Goal: Use online tool/utility

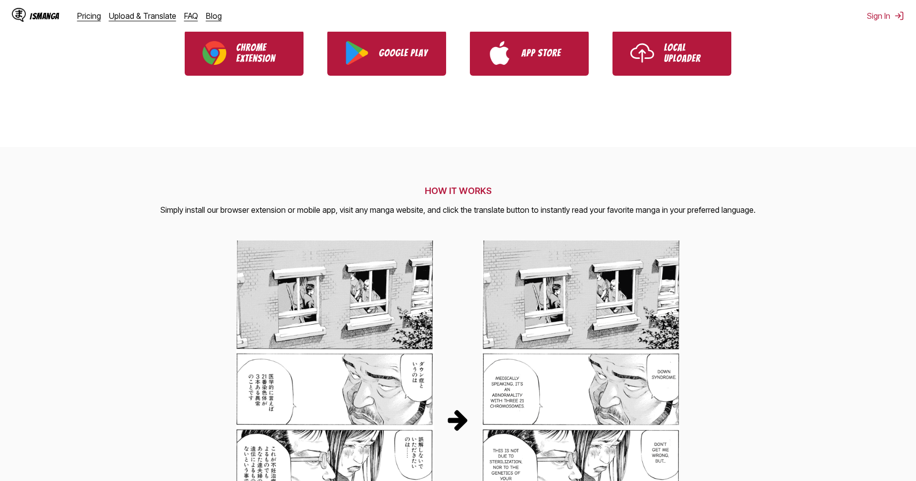
scroll to position [247, 0]
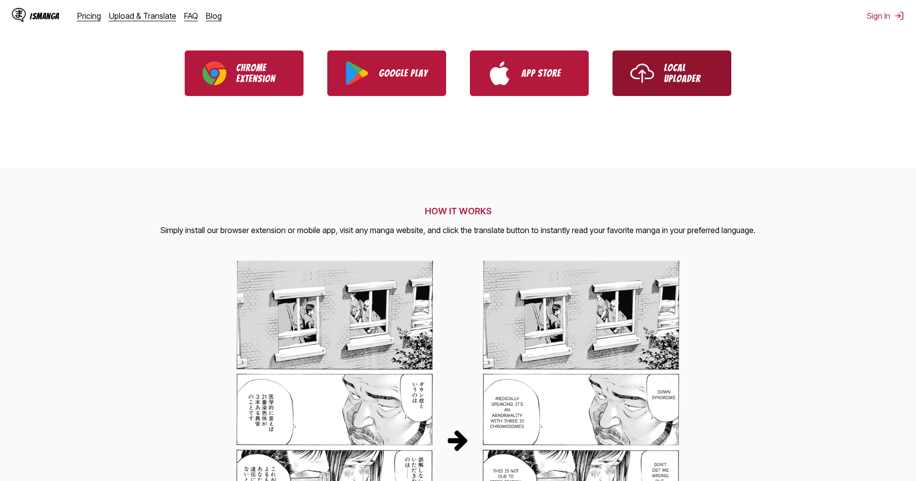
click at [680, 87] on link "Local Uploader" at bounding box center [671, 73] width 119 height 46
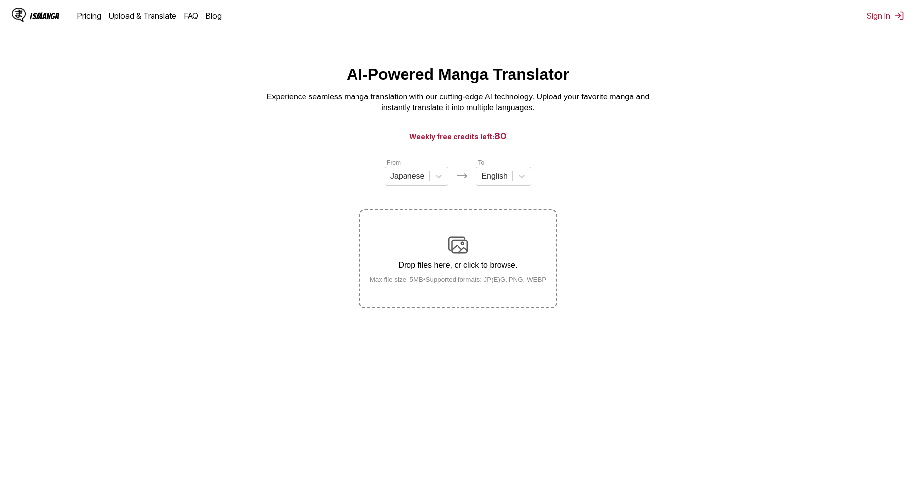
click at [428, 253] on div "Drop files here, or click to browse. Max file size: 5MB • Supported formats: JP…" at bounding box center [458, 259] width 193 height 48
click at [0, 0] on input "Drop files here, or click to browse. Max file size: 5MB • Supported formats: JP…" at bounding box center [0, 0] width 0 height 0
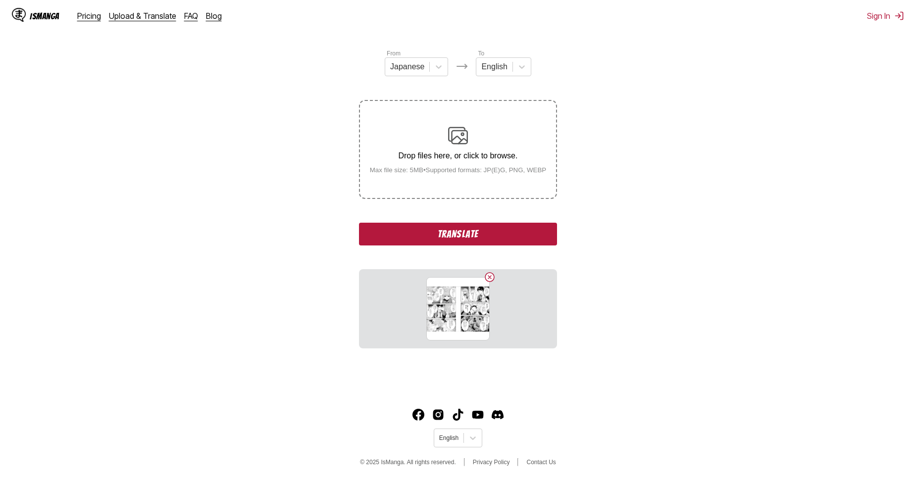
click at [500, 234] on button "Translate" at bounding box center [458, 234] width 198 height 23
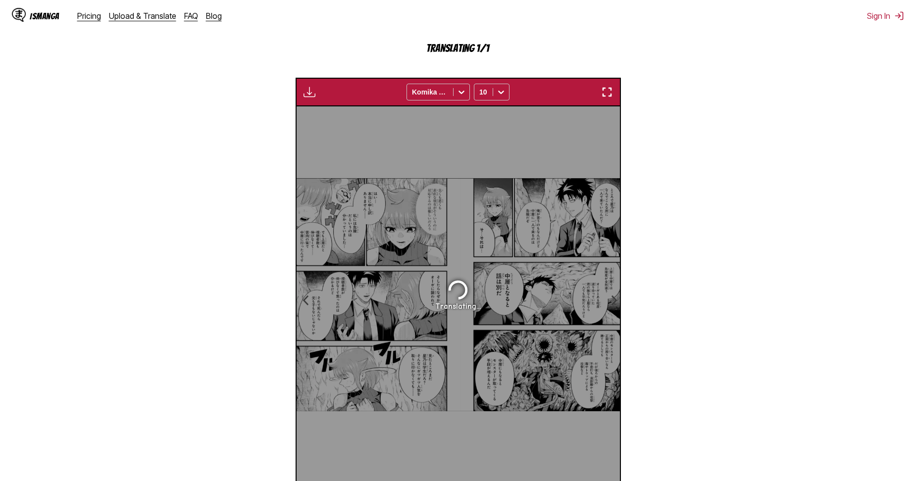
scroll to position [265, 0]
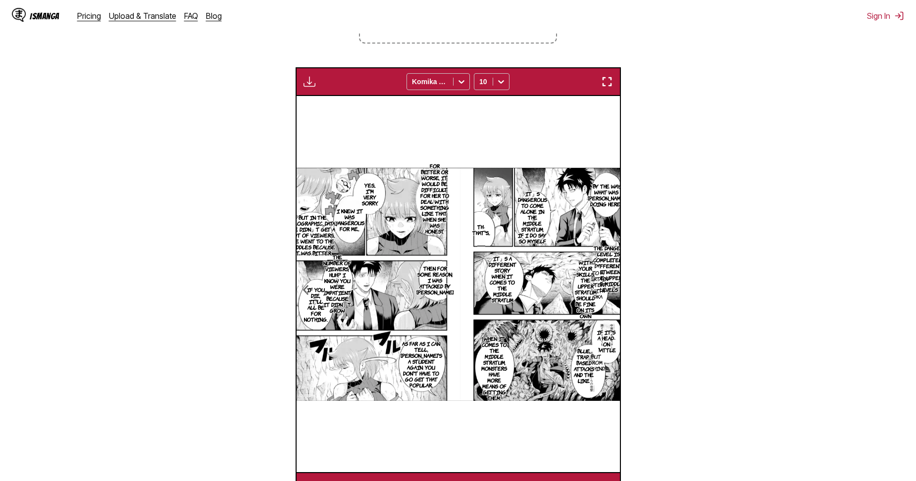
click at [604, 86] on img "button" at bounding box center [607, 82] width 12 height 12
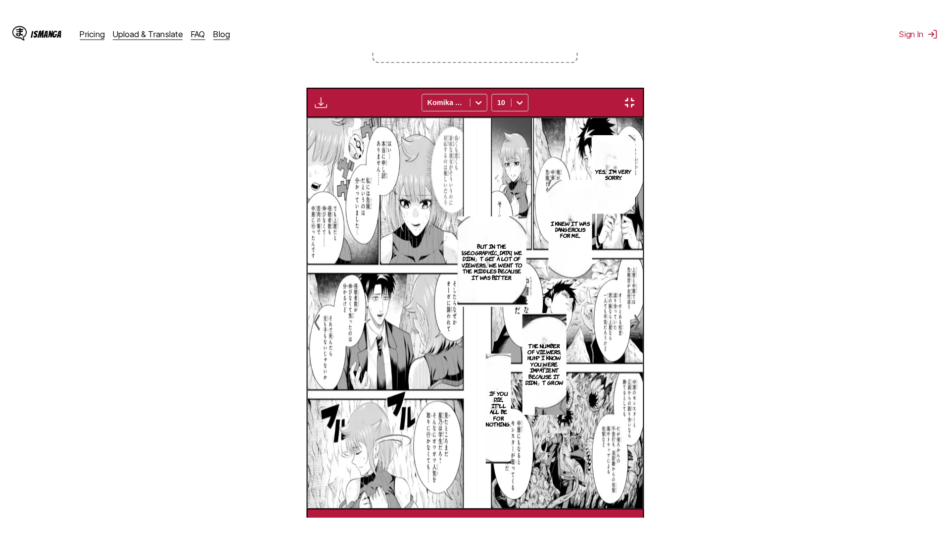
scroll to position [104, 0]
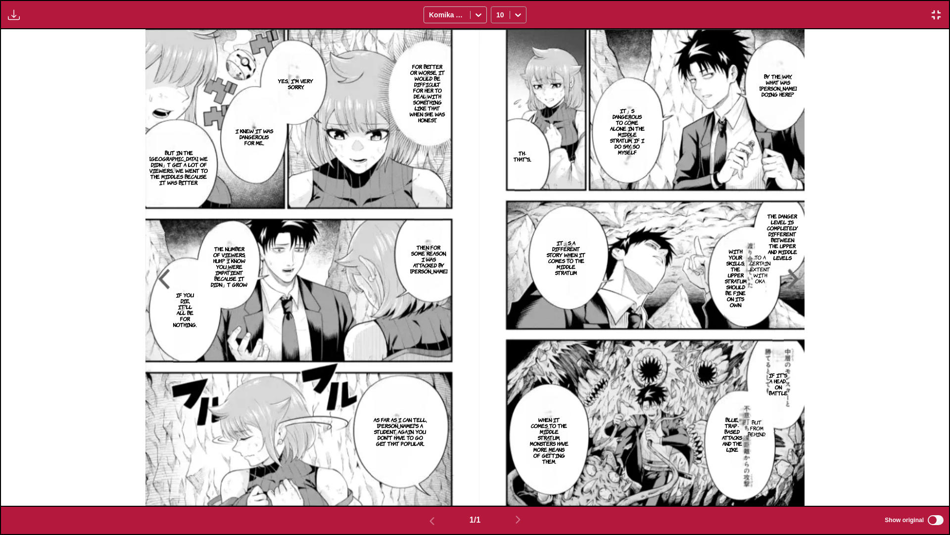
click at [518, 19] on icon at bounding box center [518, 15] width 10 height 10
click at [571, 16] on div "Available for premium users only Komika Axis 10" at bounding box center [475, 14] width 950 height 29
click at [915, 14] on img "button" at bounding box center [936, 15] width 12 height 12
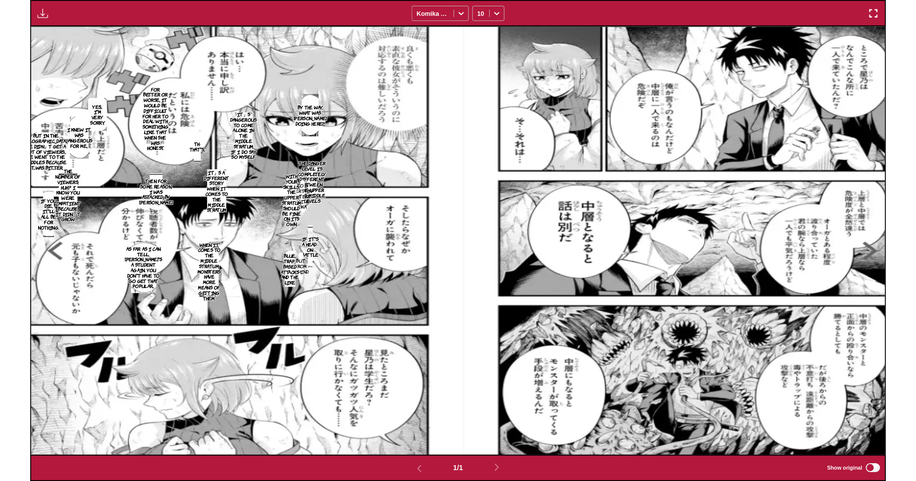
scroll to position [257, 0]
